Goal: Task Accomplishment & Management: Complete application form

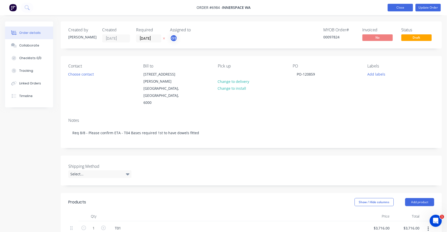
click at [407, 8] on button "Close" at bounding box center [400, 8] width 25 height 8
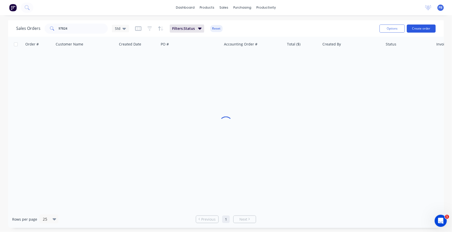
click at [418, 28] on button "Create order" at bounding box center [421, 29] width 29 height 8
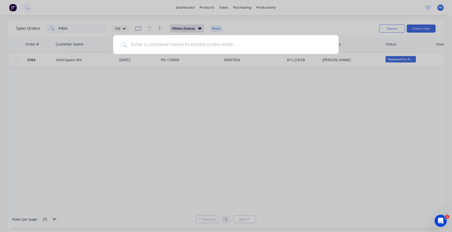
click at [135, 43] on input at bounding box center [229, 44] width 204 height 19
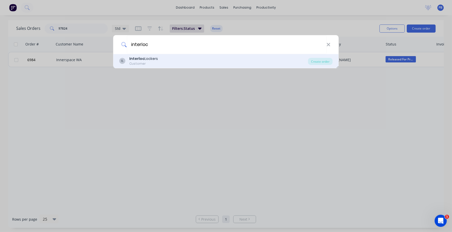
type input "interloc"
click at [133, 60] on b "Interloc" at bounding box center [137, 58] width 15 height 5
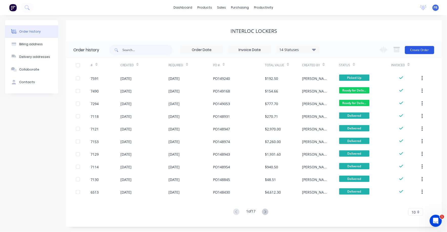
click at [419, 50] on button "Create Order" at bounding box center [419, 50] width 29 height 8
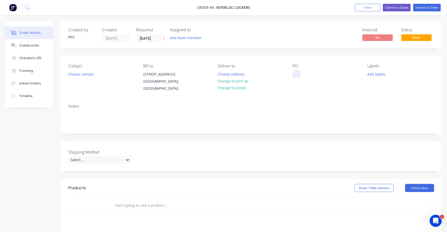
drag, startPoint x: 300, startPoint y: 74, endPoint x: 300, endPoint y: 76, distance: 2.6
click at [300, 74] on div at bounding box center [297, 74] width 8 height 7
click at [235, 80] on button "Change to pick up" at bounding box center [233, 81] width 36 height 7
click at [82, 159] on div "Select..." at bounding box center [99, 160] width 63 height 8
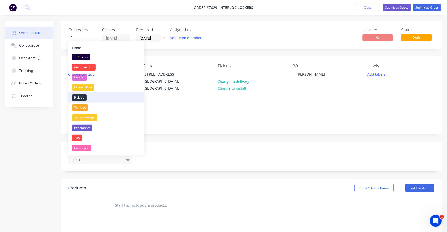
click at [79, 98] on div "Pick Up" at bounding box center [79, 97] width 14 height 7
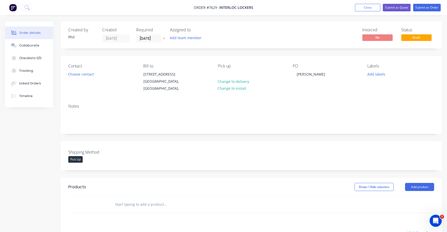
click at [119, 203] on input "text" at bounding box center [165, 205] width 101 height 10
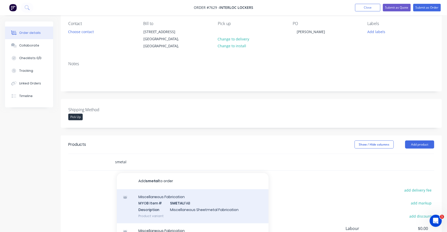
scroll to position [95, 0]
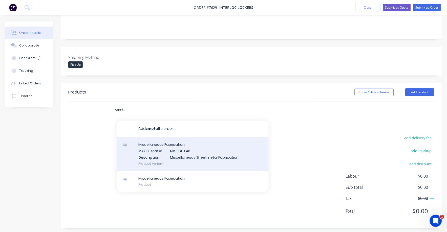
type input "smetal"
click at [190, 153] on div "Miscellaneous Fabrication MYOB Item # SMETAL FAB Description Miscellaneous Shee…" at bounding box center [193, 154] width 152 height 34
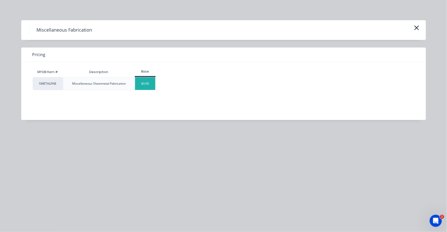
click at [148, 84] on div "$0.00" at bounding box center [145, 83] width 20 height 13
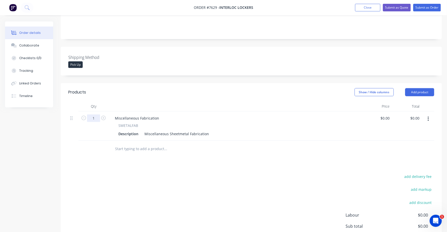
click at [94, 116] on input "1" at bounding box center [93, 119] width 13 height 8
type input "230"
drag, startPoint x: 144, startPoint y: 133, endPoint x: 223, endPoint y: 135, distance: 79.0
click at [223, 135] on div "Description Miscellaneous Sheetmetal Fabrication" at bounding box center [234, 133] width 236 height 7
click at [196, 134] on div "Stainless Lock Striker extended" at bounding box center [170, 133] width 57 height 7
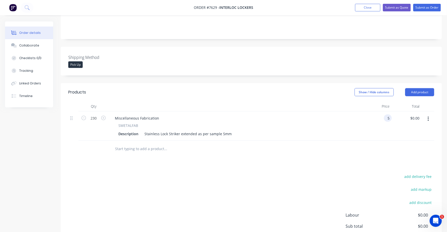
type input "$5.00"
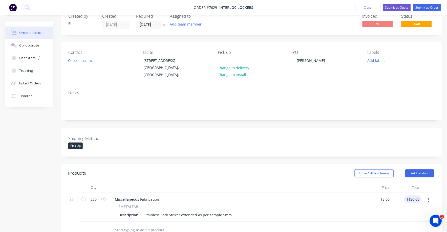
scroll to position [0, 0]
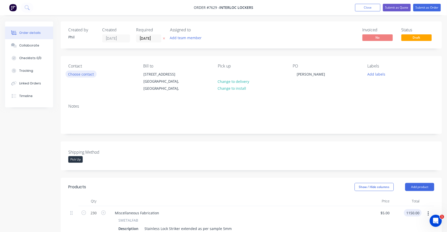
type input "$1,150.00"
click at [88, 73] on button "Choose contact" at bounding box center [81, 74] width 31 height 7
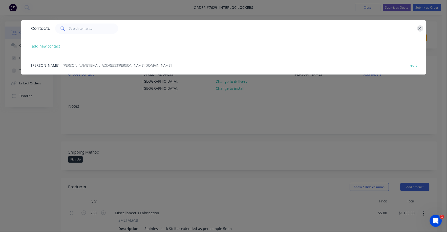
click at [421, 26] on button "button" at bounding box center [420, 28] width 6 height 6
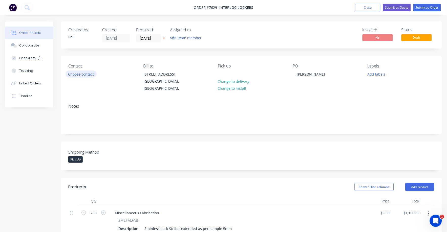
click at [87, 74] on button "Choose contact" at bounding box center [81, 74] width 31 height 7
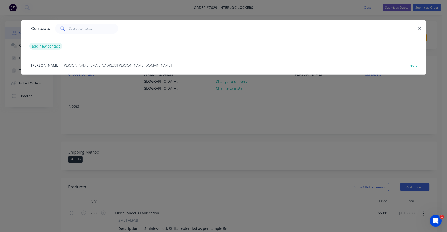
click at [48, 47] on button "add new contact" at bounding box center [45, 46] width 33 height 7
select select "AU"
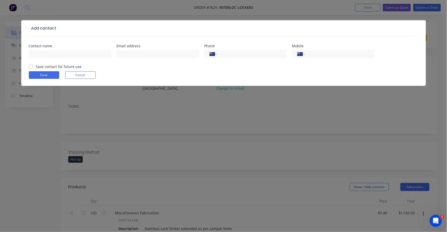
click at [48, 48] on div "Contact name" at bounding box center [70, 46] width 83 height 4
click at [47, 54] on input "text" at bounding box center [70, 54] width 83 height 8
type input "[PERSON_NAME]"
click at [138, 52] on input "text" at bounding box center [158, 54] width 83 height 8
click at [127, 54] on input "text" at bounding box center [158, 54] width 83 height 8
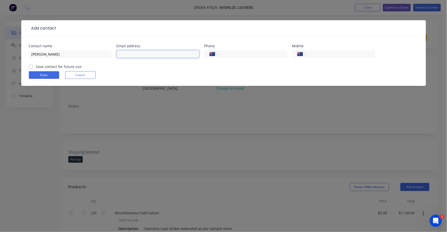
paste input "[PERSON_NAME][EMAIL_ADDRESS][PERSON_NAME][DOMAIN_NAME]"
type input "[PERSON_NAME][EMAIL_ADDRESS][PERSON_NAME][DOMAIN_NAME]"
click at [210, 65] on form "Contact name [PERSON_NAME] Email address [PERSON_NAME][EMAIL_ADDRESS][PERSON_NA…" at bounding box center [224, 65] width 390 height 42
drag, startPoint x: 210, startPoint y: 65, endPoint x: 226, endPoint y: 70, distance: 16.7
click at [226, 70] on form "Contact name [PERSON_NAME] Email address [PERSON_NAME][EMAIL_ADDRESS][PERSON_NA…" at bounding box center [224, 65] width 390 height 42
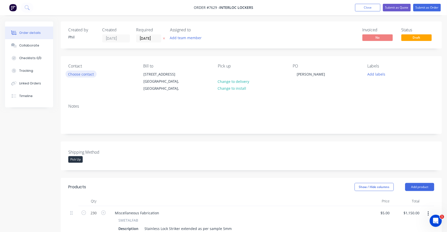
click at [78, 73] on button "Choose contact" at bounding box center [81, 74] width 31 height 7
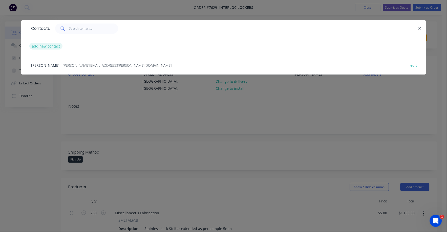
click at [54, 46] on button "add new contact" at bounding box center [45, 46] width 33 height 7
select select "AU"
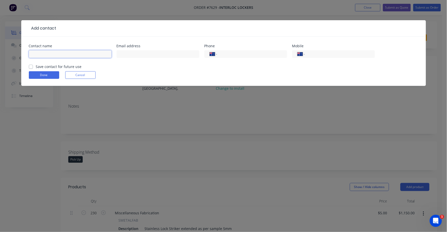
click at [57, 53] on input "text" at bounding box center [70, 54] width 83 height 8
type input "[PERSON_NAME]"
click at [133, 52] on input "text" at bounding box center [158, 54] width 83 height 8
type input "[PERSON_NAME][EMAIL_ADDRESS][PERSON_NAME][DOMAIN_NAME]"
click at [224, 55] on input "tel" at bounding box center [251, 54] width 61 height 6
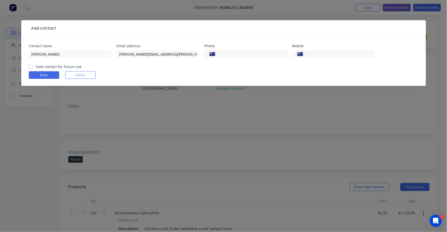
click at [226, 55] on input "tel" at bounding box center [251, 54] width 61 height 6
drag, startPoint x: 247, startPoint y: 53, endPoint x: 213, endPoint y: 53, distance: 34.7
click at [213, 53] on div "International [GEOGRAPHIC_DATA] [GEOGRAPHIC_DATA] [GEOGRAPHIC_DATA] [GEOGRAPHIC…" at bounding box center [245, 54] width 83 height 8
type input "0418 969 117"
click at [342, 55] on input "tel" at bounding box center [339, 54] width 61 height 6
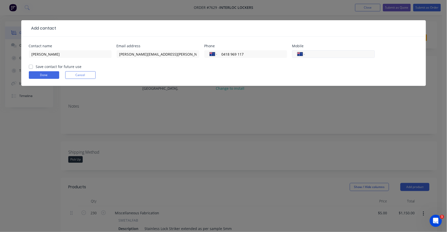
click at [325, 52] on input "tel" at bounding box center [339, 54] width 61 height 6
click at [325, 53] on input "tel" at bounding box center [339, 54] width 61 height 6
paste input "0418 969 117"
type input "0418 969 117"
click at [251, 55] on input "0418 969 117" at bounding box center [251, 54] width 61 height 6
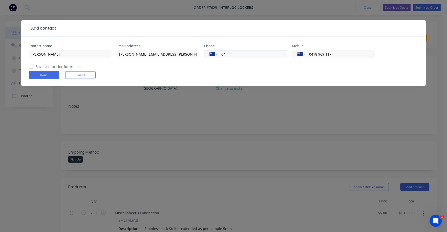
type input "0"
click at [164, 70] on form "Contact name [PERSON_NAME] Email address [PERSON_NAME][EMAIL_ADDRESS][PERSON_NA…" at bounding box center [224, 65] width 390 height 42
click at [35, 65] on div "Save contact for future use" at bounding box center [55, 66] width 53 height 5
click at [36, 67] on label "Save contact for future use" at bounding box center [59, 66] width 46 height 5
click at [33, 67] on input "Save contact for future use" at bounding box center [31, 66] width 4 height 5
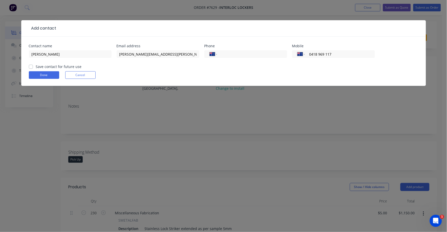
checkbox input "true"
click at [50, 77] on button "Done" at bounding box center [44, 75] width 30 height 8
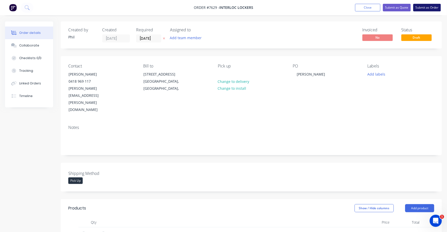
click at [439, 8] on button "Submit as Order" at bounding box center [428, 8] width 28 height 8
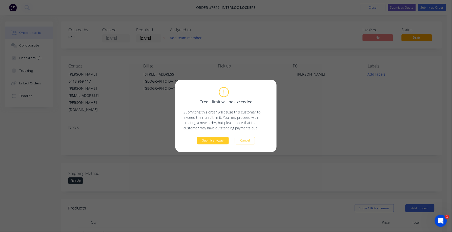
click at [220, 142] on button "Submit anyway" at bounding box center [213, 141] width 32 height 8
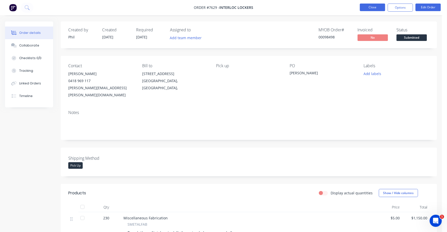
click at [375, 8] on button "Close" at bounding box center [372, 8] width 25 height 8
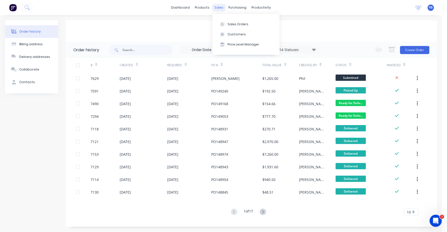
click at [220, 6] on div "sales" at bounding box center [219, 8] width 14 height 8
click at [238, 22] on div "Sales Orders" at bounding box center [238, 24] width 21 height 5
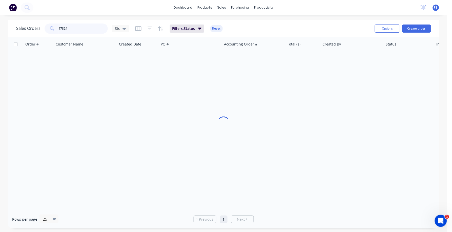
drag, startPoint x: 76, startPoint y: 28, endPoint x: 41, endPoint y: 28, distance: 35.2
click at [41, 28] on div "Sales Orders 97824 Std" at bounding box center [72, 29] width 113 height 10
type input "97891"
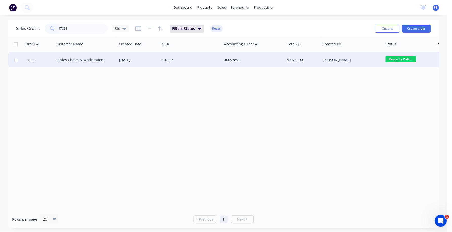
click at [80, 58] on div "Tables Chairs & Workstations" at bounding box center [84, 59] width 56 height 5
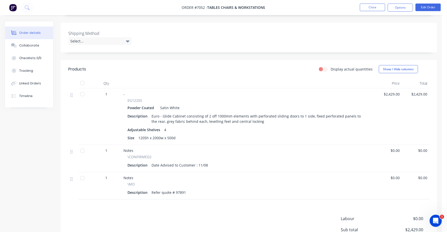
scroll to position [126, 0]
click at [259, 111] on div "Euro - Glide Cabinet consisting of 2 off 1000mm elements with perforated slidin…" at bounding box center [259, 117] width 219 height 13
click at [255, 111] on div "Euro - Glide Cabinet consisting of 2 off 1000mm elements with perforated slidin…" at bounding box center [259, 117] width 219 height 13
click at [434, 10] on button "Edit Order" at bounding box center [428, 8] width 25 height 8
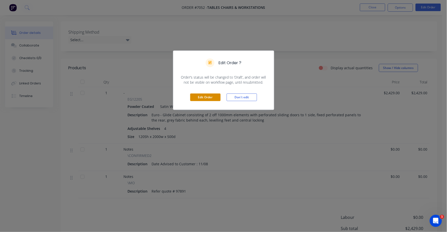
click at [205, 100] on button "Edit Order" at bounding box center [205, 98] width 30 height 8
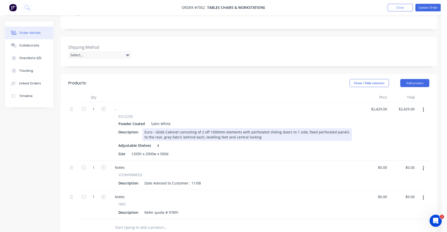
click at [254, 129] on div "Euro - Glide Cabinet consisting of 2 off 1000mm elements with perforated slidin…" at bounding box center [247, 135] width 210 height 13
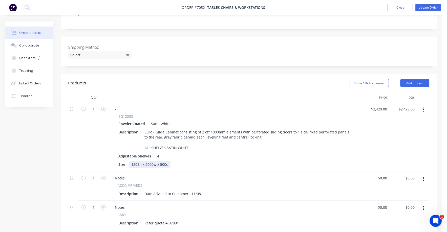
click at [222, 161] on div "Size 1205h x 2000w x 500d" at bounding box center [234, 164] width 236 height 7
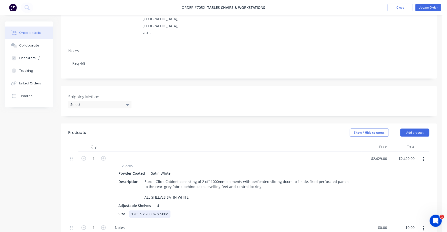
scroll to position [63, 0]
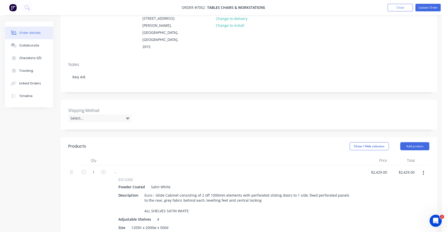
click at [188, 142] on div "Show / Hide columns Add product" at bounding box center [287, 146] width 284 height 8
click at [432, 6] on button "Update Order" at bounding box center [428, 8] width 25 height 8
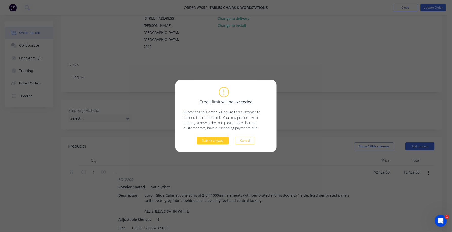
click at [217, 138] on button "Submit anyway" at bounding box center [213, 141] width 32 height 8
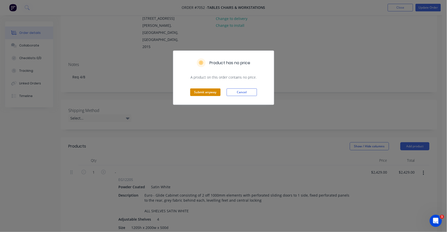
click at [201, 93] on button "Submit anyway" at bounding box center [205, 93] width 30 height 8
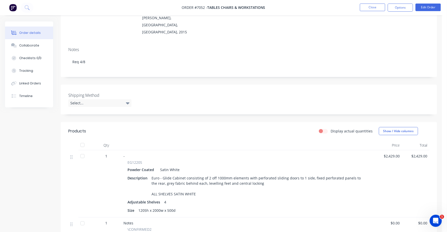
click at [226, 175] on div "Euro - Glide Cabinet consisting of 2 off 1000mm elements with perforated slidin…" at bounding box center [259, 186] width 219 height 23
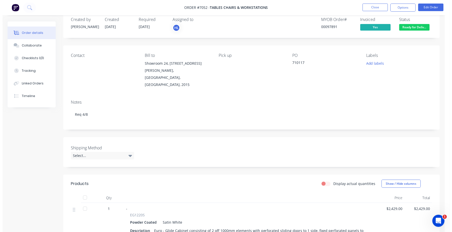
scroll to position [0, 0]
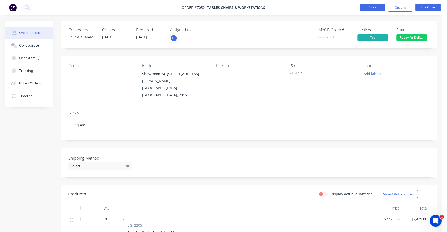
click at [370, 7] on button "Close" at bounding box center [372, 8] width 25 height 8
